Goal: Navigation & Orientation: Understand site structure

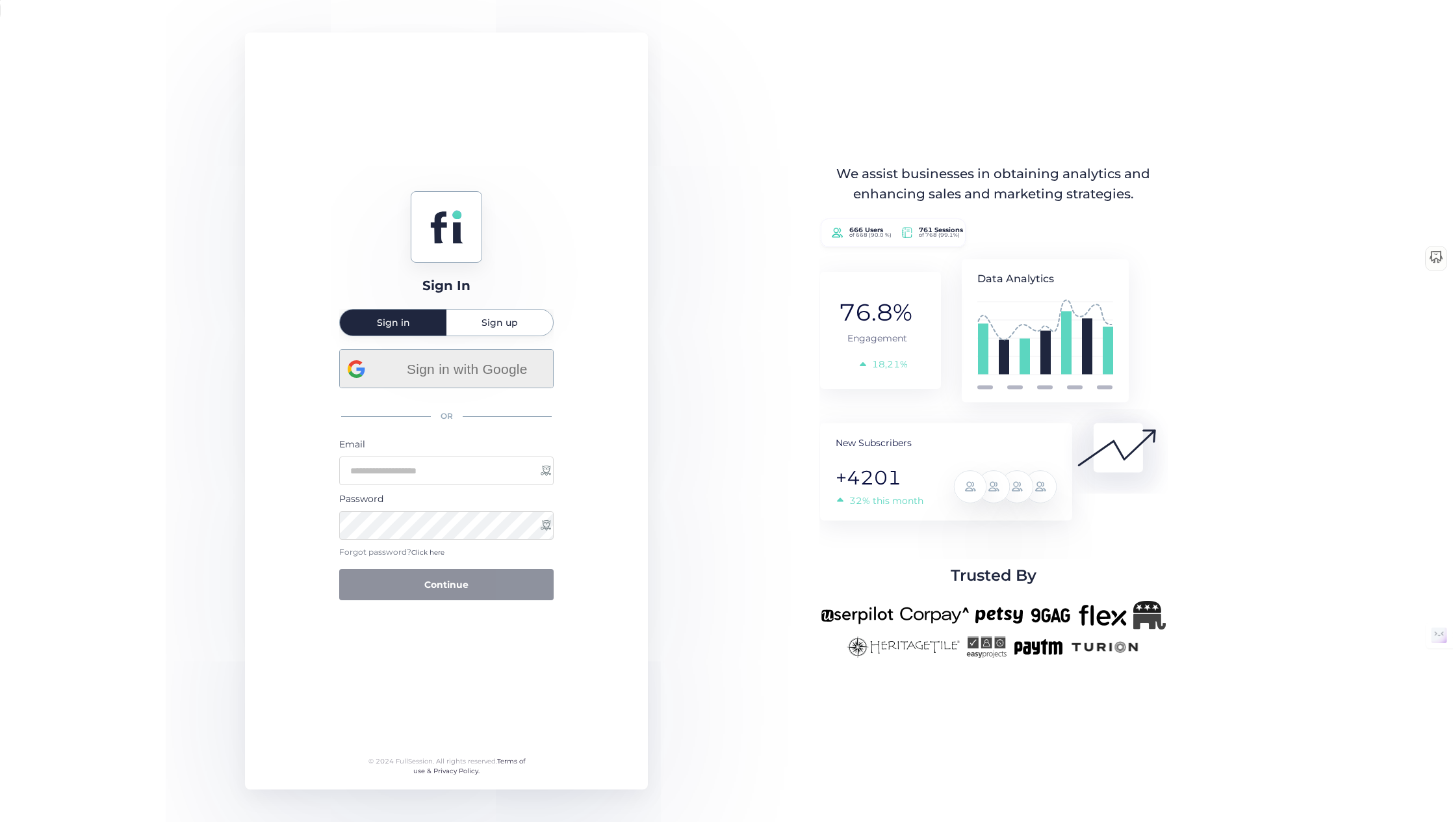
click at [497, 365] on span "Sign in with Google" at bounding box center [467, 368] width 157 height 21
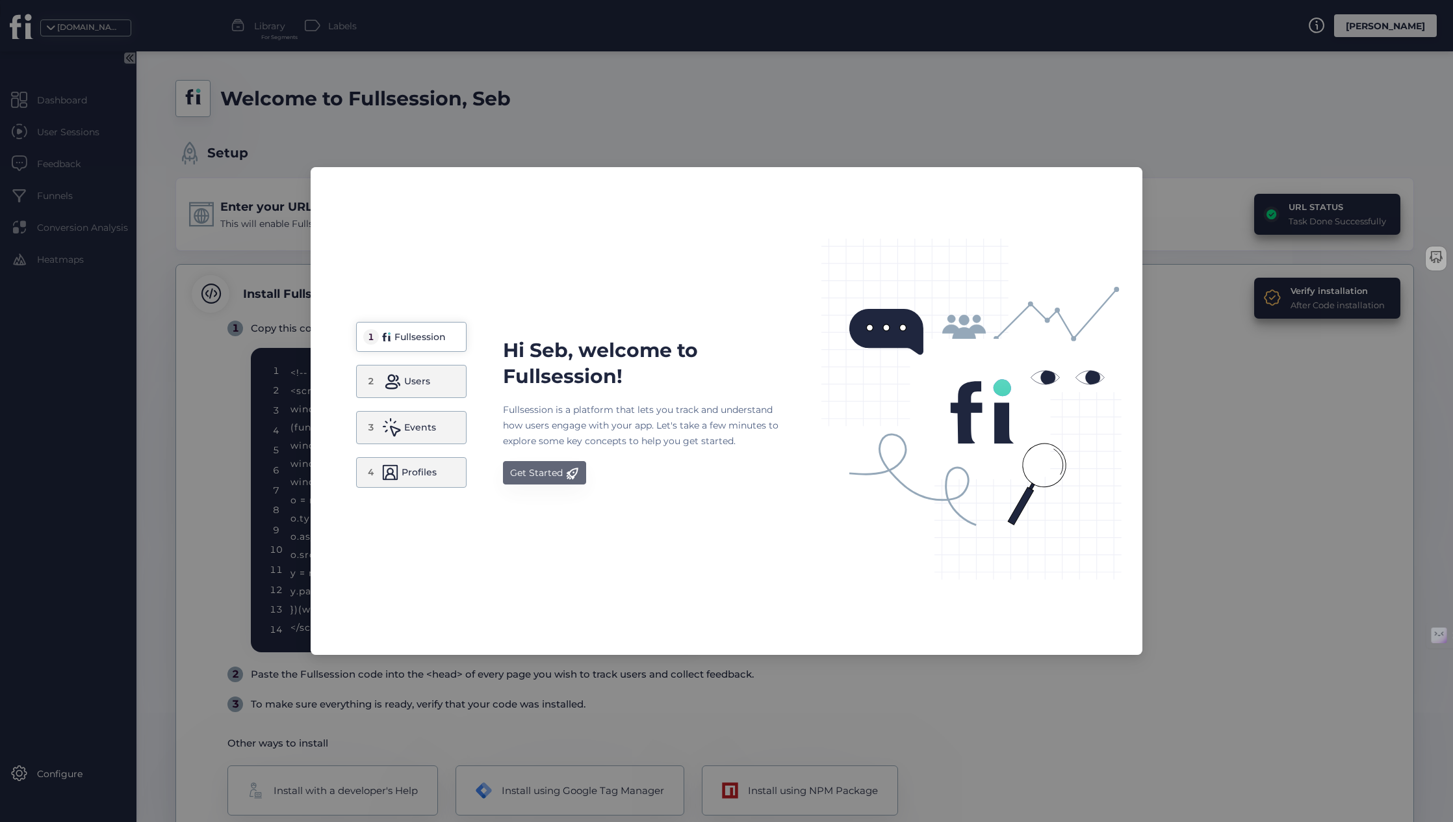
click at [546, 466] on div "Get Started" at bounding box center [536, 473] width 53 height 16
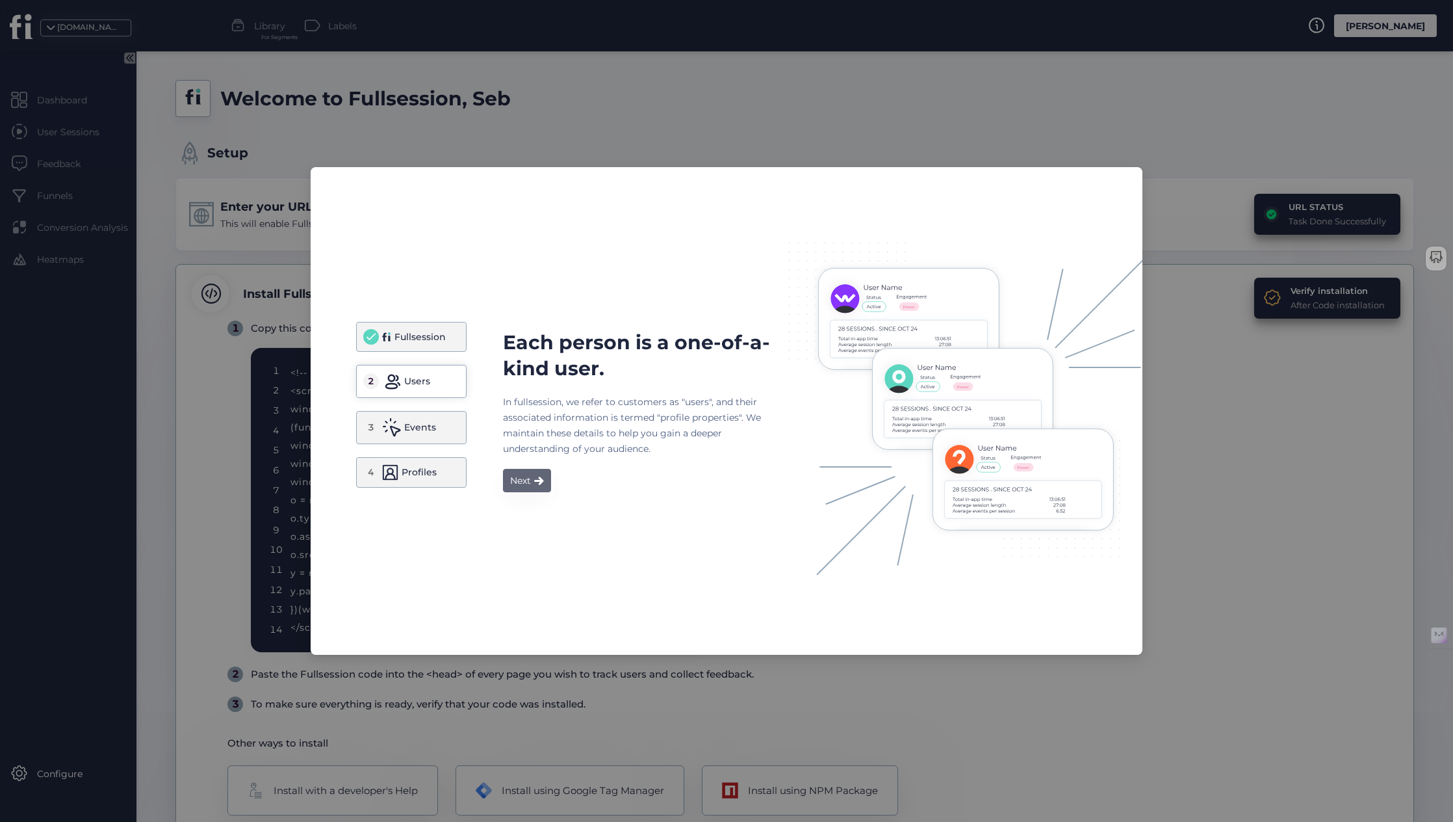
click at [505, 487] on button "Next" at bounding box center [527, 480] width 48 height 23
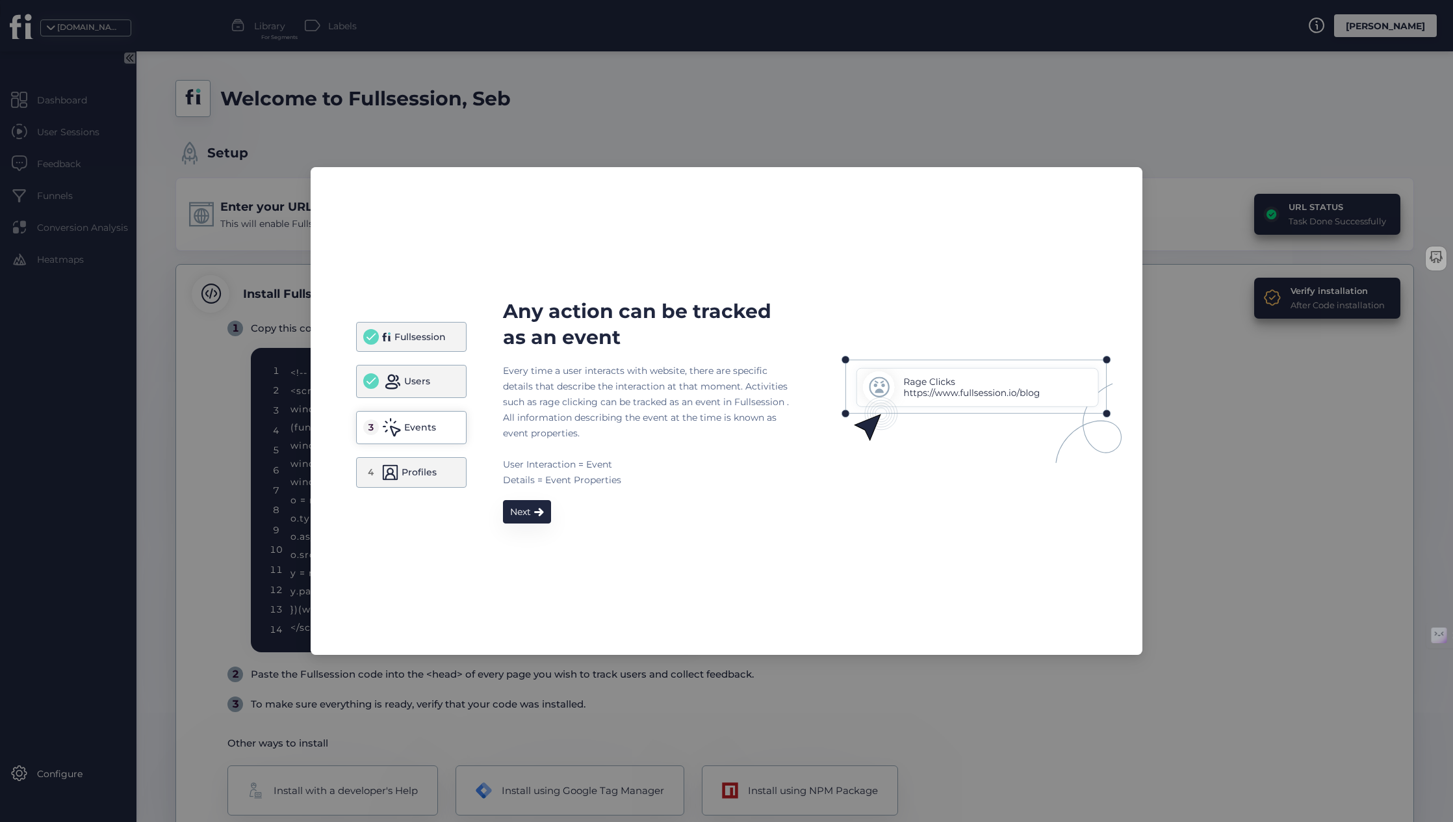
click at [532, 478] on div "Every time a user interacts with website, there are specific details that descr…" at bounding box center [646, 425] width 286 height 125
click at [526, 510] on div "Next" at bounding box center [520, 512] width 21 height 16
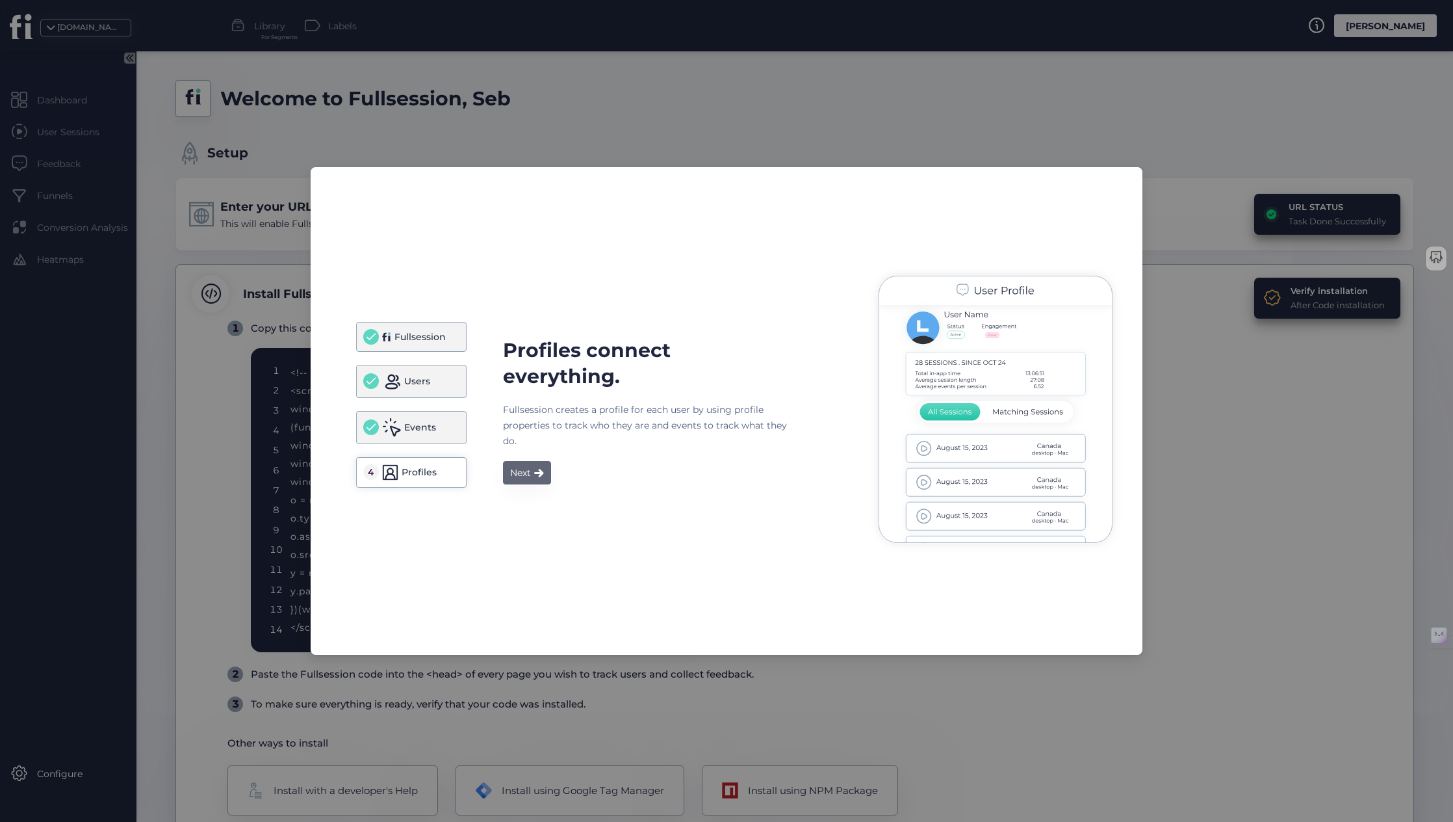
drag, startPoint x: 526, startPoint y: 484, endPoint x: 527, endPoint y: 469, distance: 14.4
click at [525, 474] on button "Next" at bounding box center [527, 472] width 48 height 23
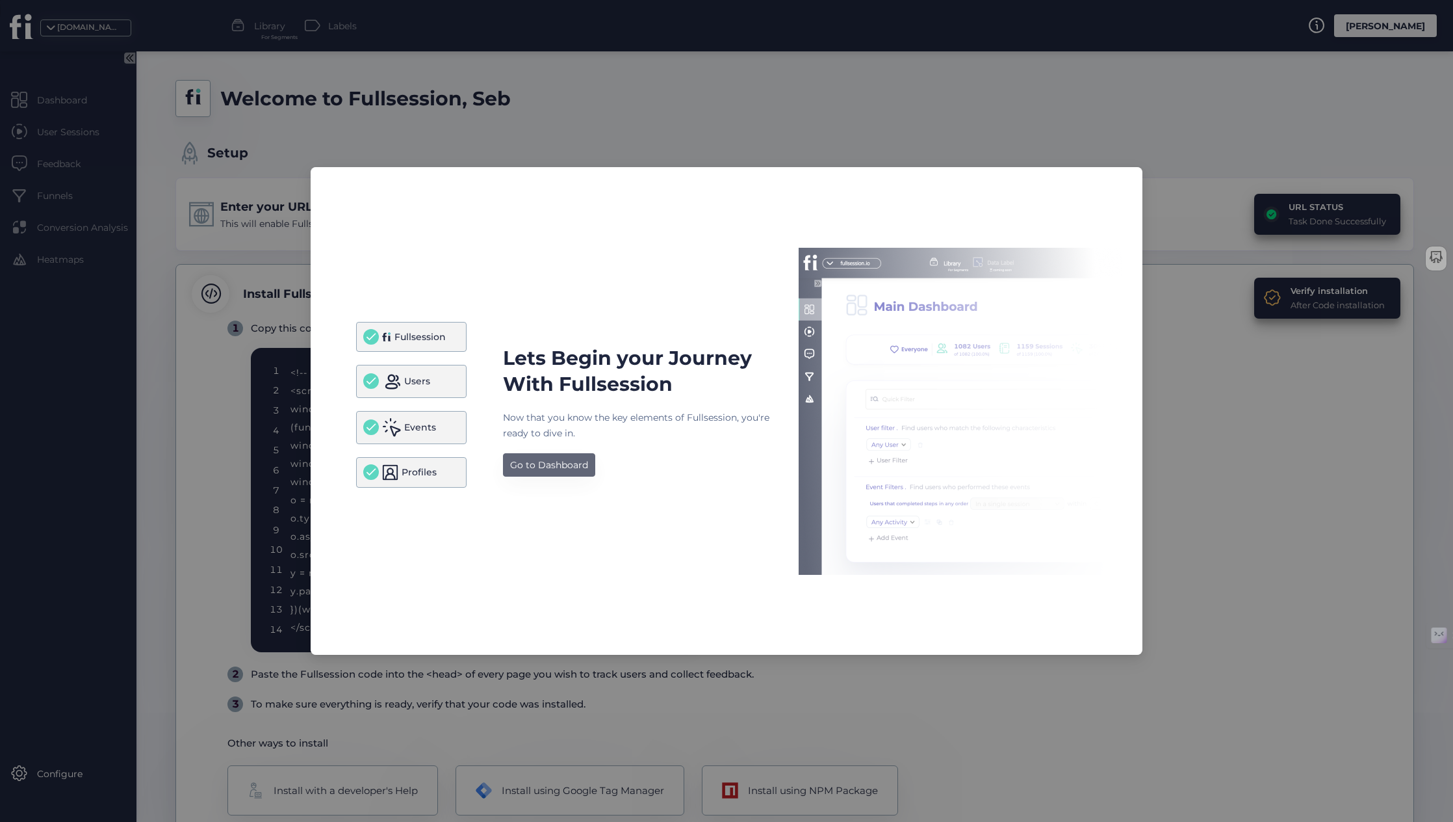
click at [528, 469] on div "Go to Dashboard" at bounding box center [549, 465] width 78 height 16
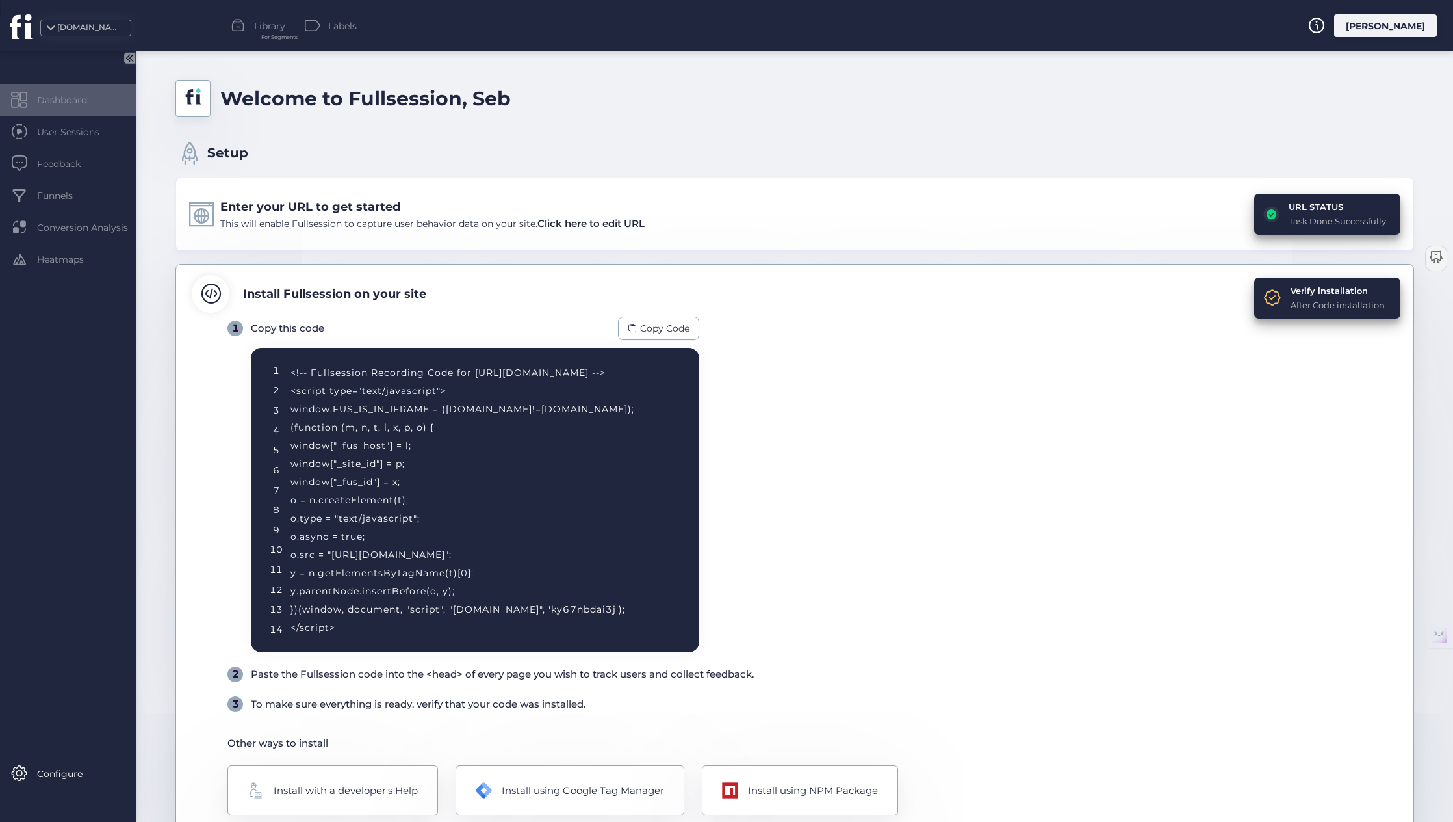
click at [87, 104] on span "Dashboard" at bounding box center [72, 100] width 70 height 14
click at [49, 98] on span "Dashboard" at bounding box center [72, 100] width 70 height 14
